Goal: Find specific page/section: Find specific page/section

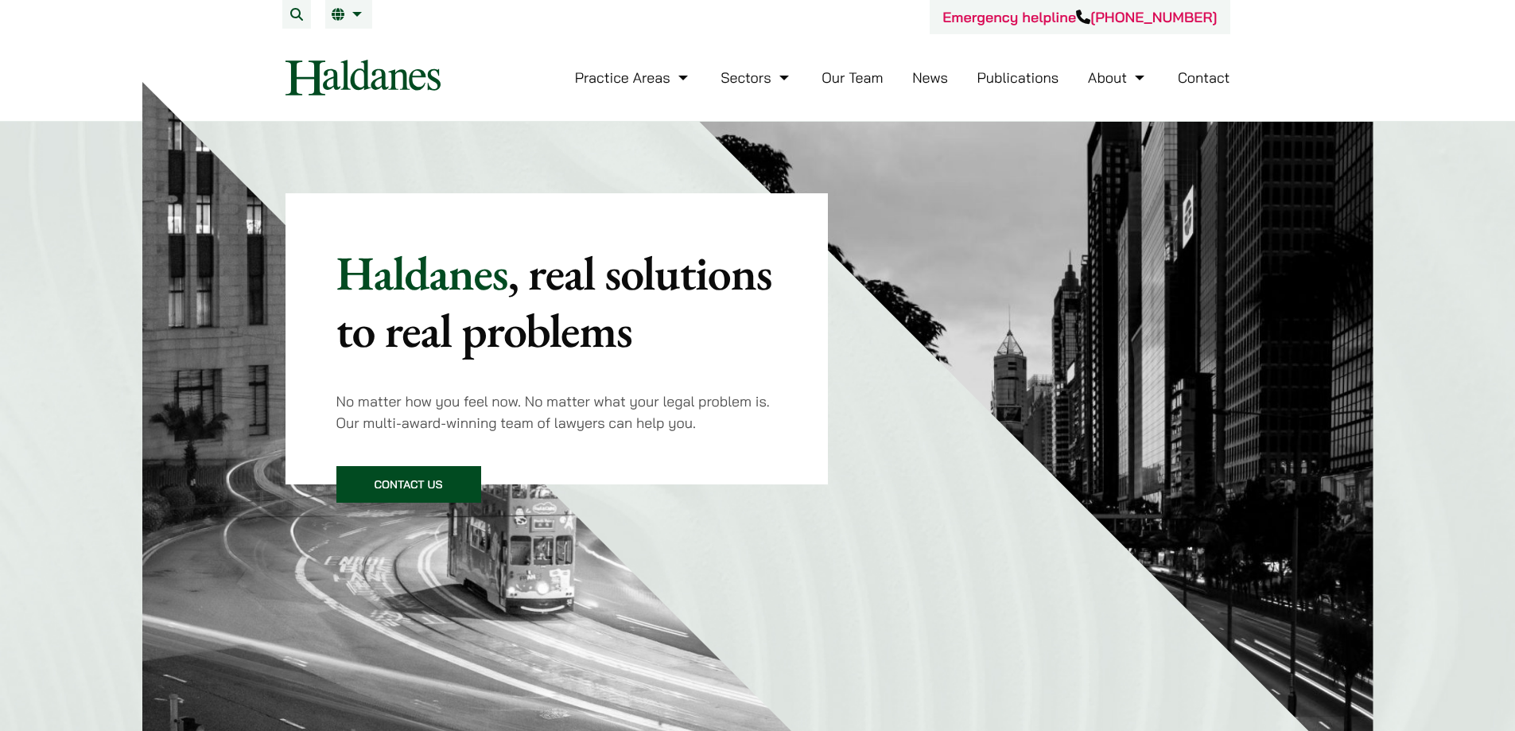
click at [871, 78] on link "Our Team" at bounding box center [852, 77] width 61 height 18
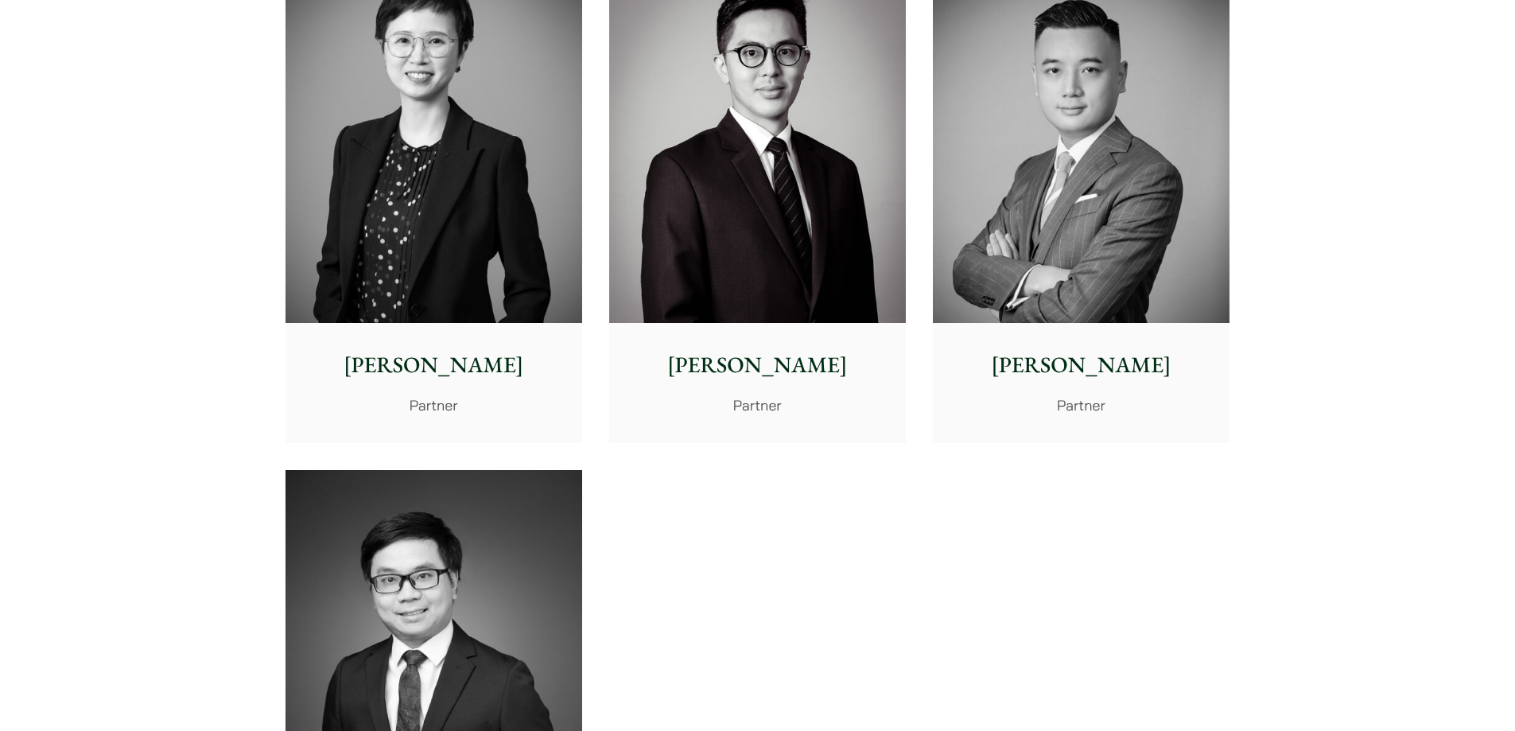
scroll to position [4764, 0]
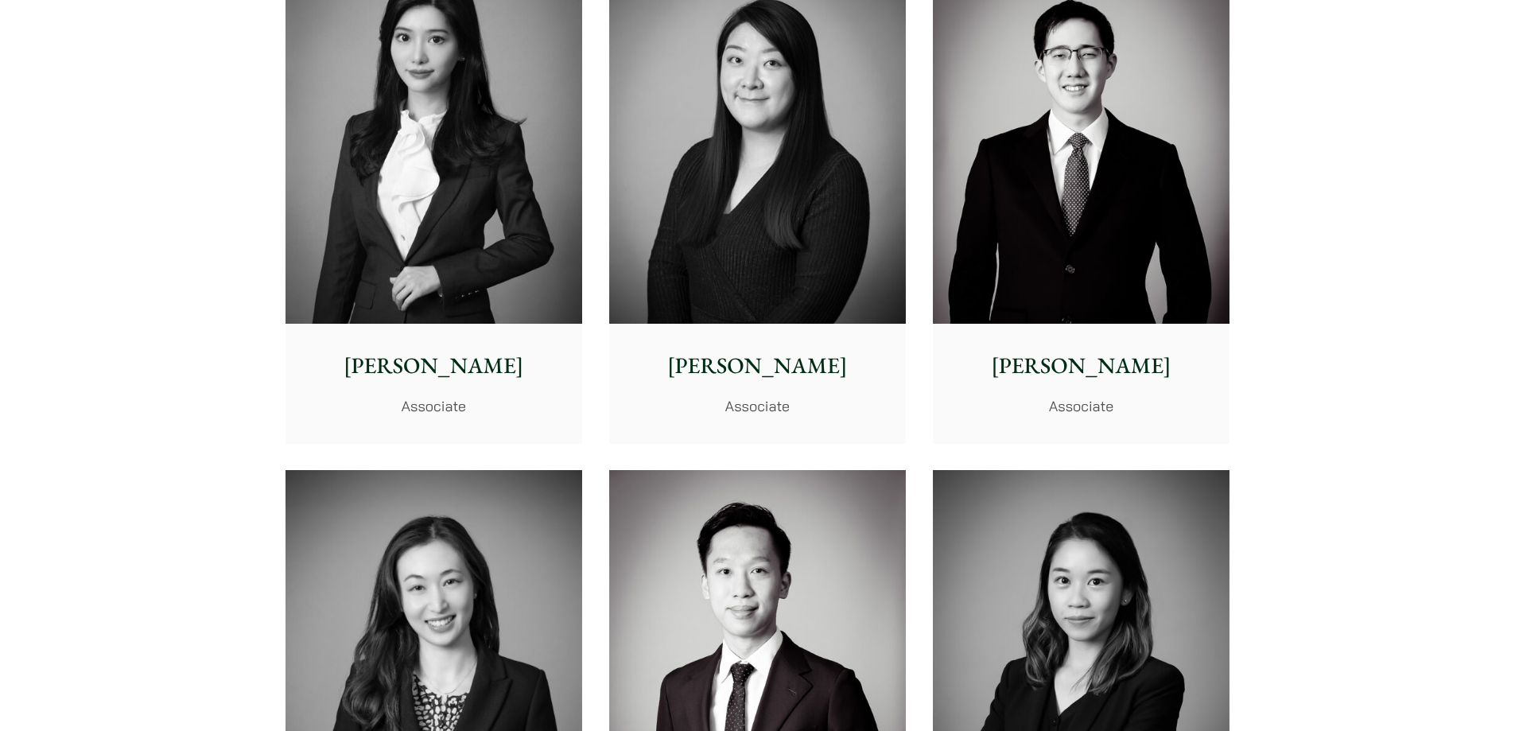
click at [747, 173] on img at bounding box center [757, 137] width 297 height 371
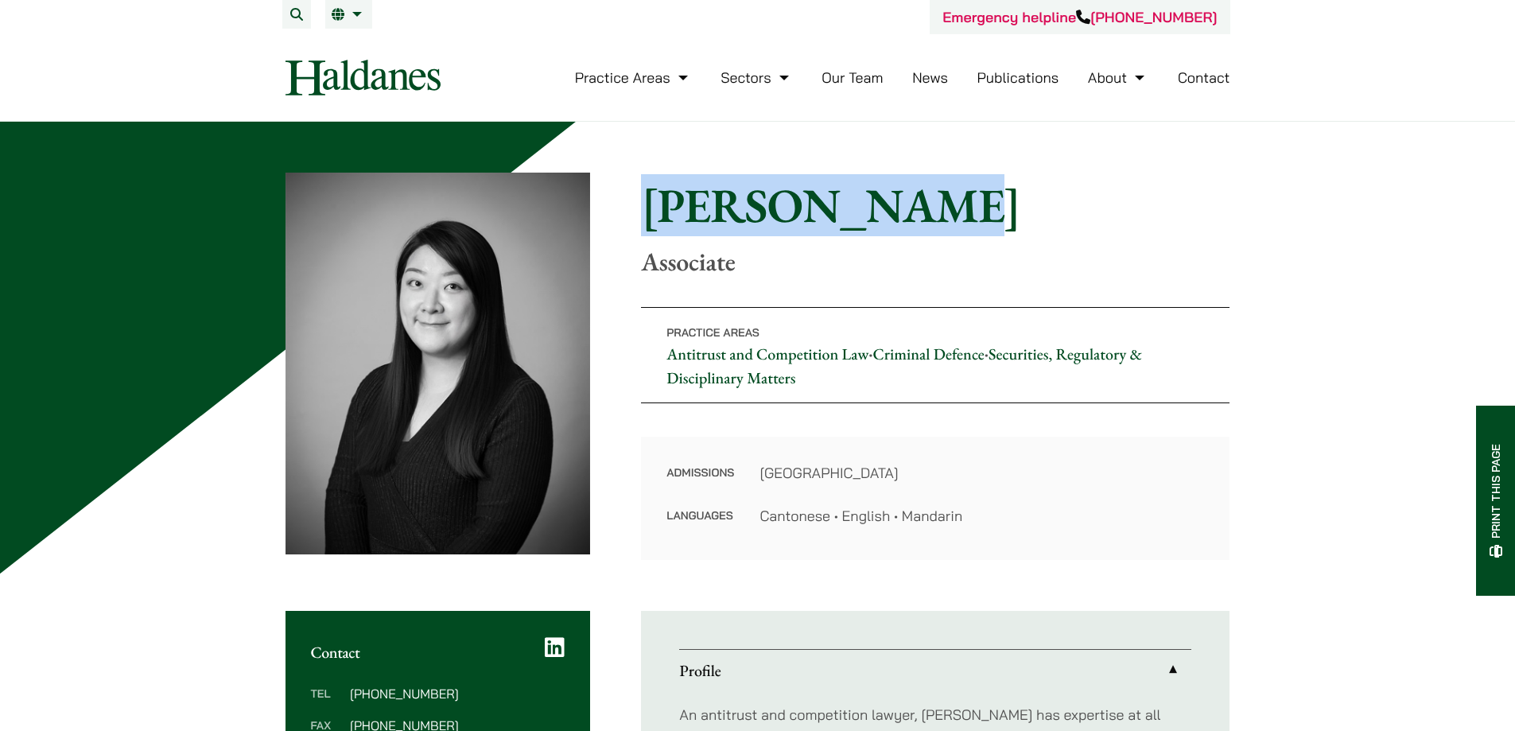
drag, startPoint x: 643, startPoint y: 209, endPoint x: 959, endPoint y: 229, distance: 316.4
click at [959, 229] on h1 "Christina Ma" at bounding box center [935, 205] width 589 height 57
click at [812, 205] on h1 "Christina Ma" at bounding box center [935, 205] width 589 height 57
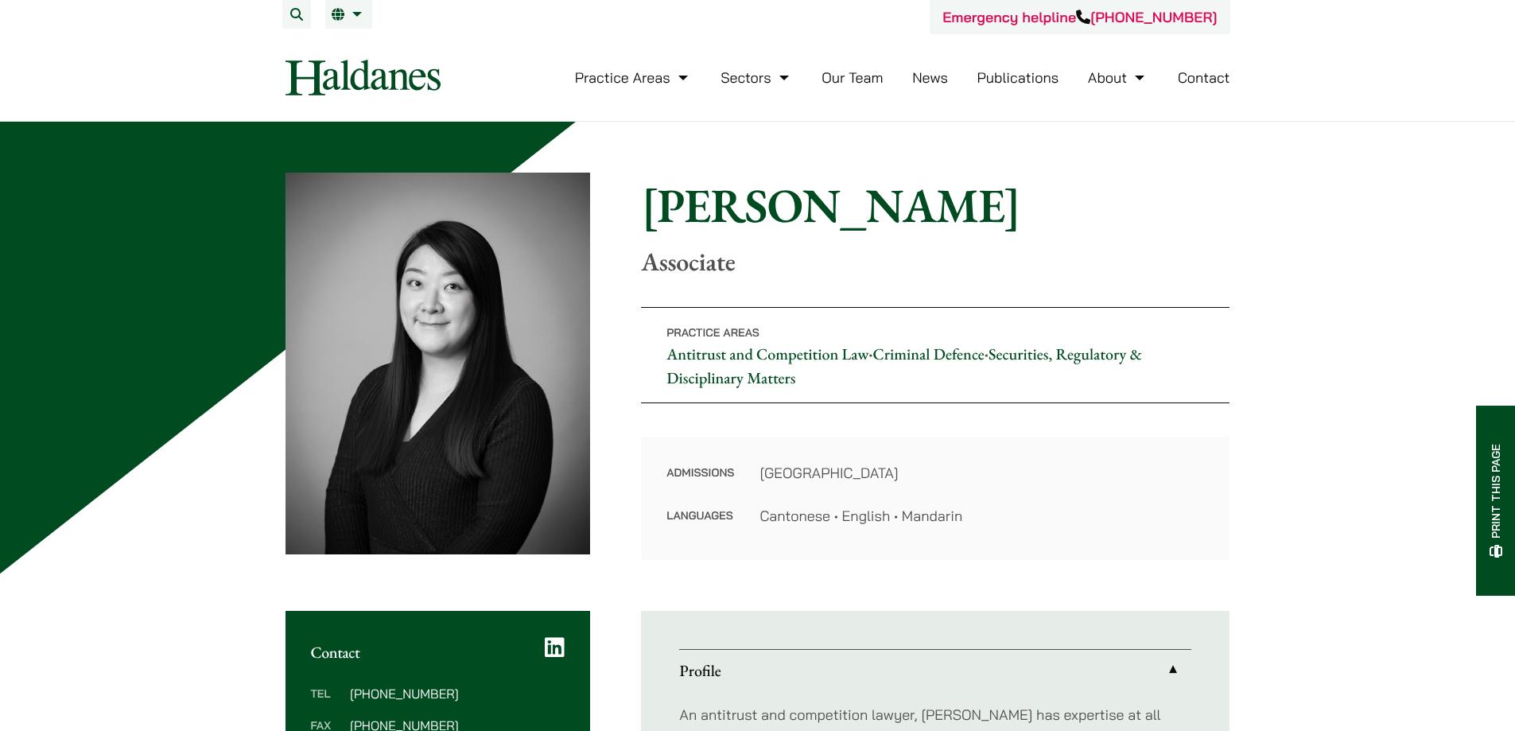
click at [693, 208] on h1 "Christina Ma" at bounding box center [935, 205] width 589 height 57
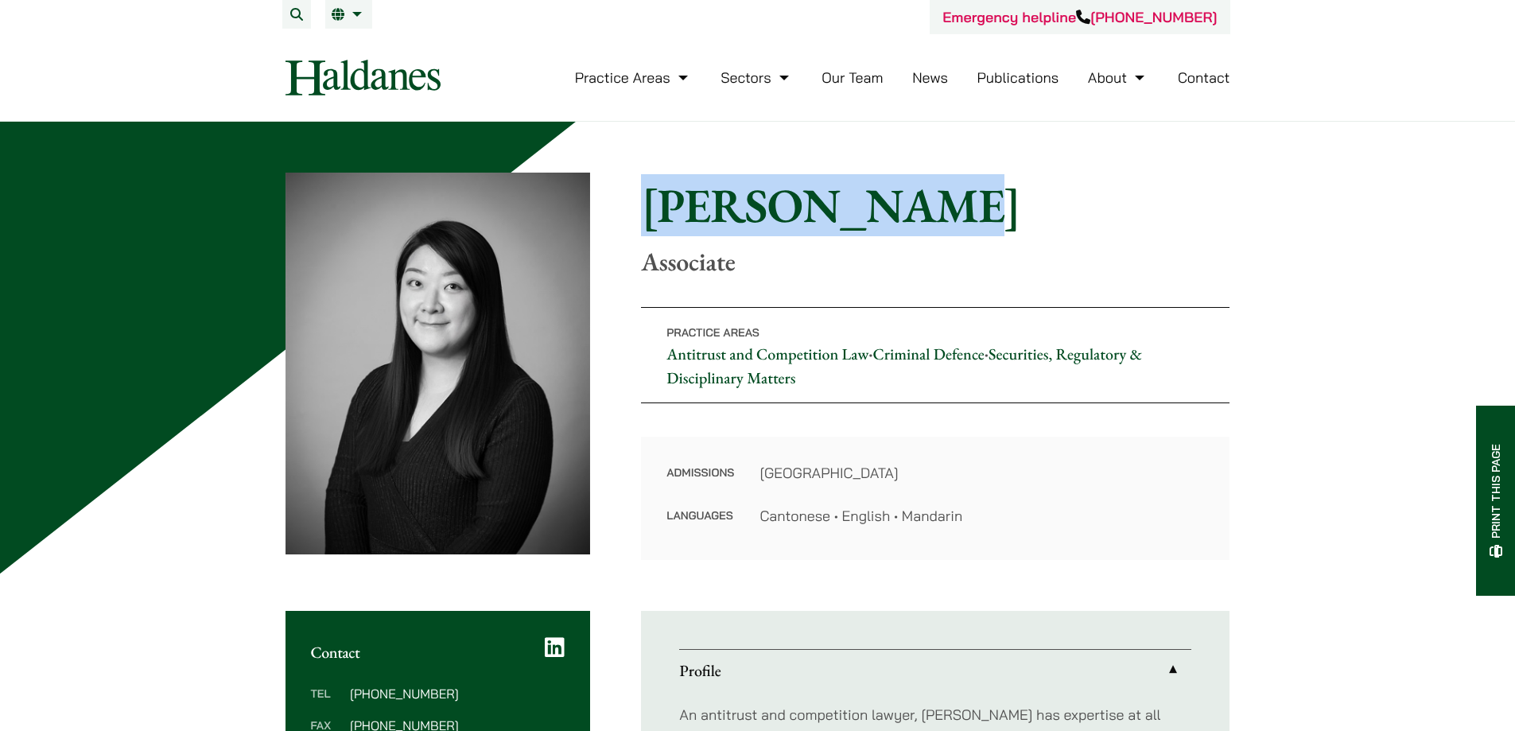
drag, startPoint x: 640, startPoint y: 210, endPoint x: 891, endPoint y: 220, distance: 251.6
click at [891, 220] on div "Home » Lawyers » Christina Ma Christina Ma Associate Practice Areas Antitrust a…" at bounding box center [758, 366] width 945 height 387
copy h1 "Christina Ma"
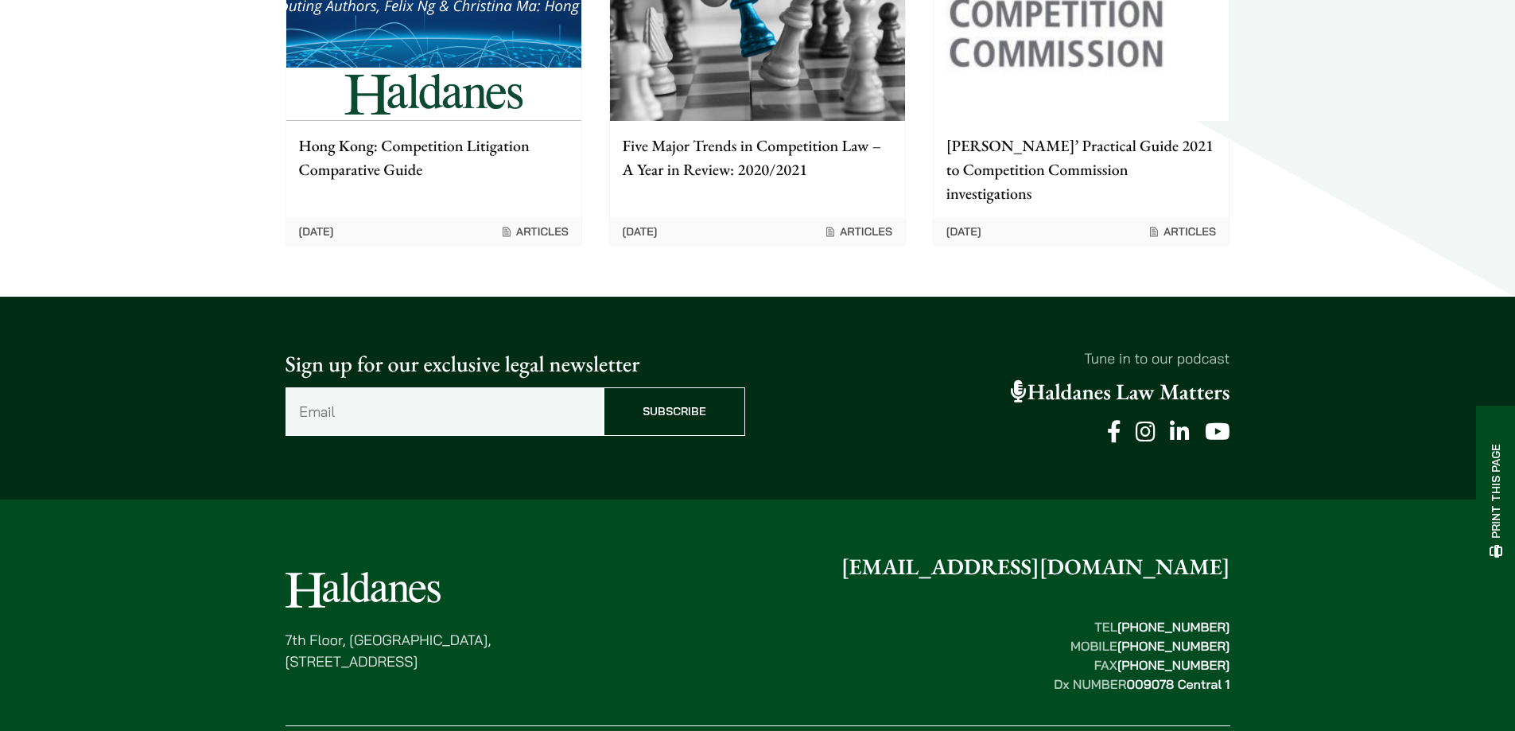
scroll to position [2098, 0]
